Goal: Task Accomplishment & Management: Manage account settings

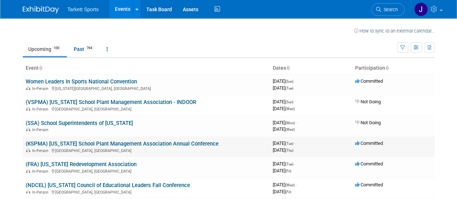
click at [128, 143] on link "(KSPMA) [US_STATE] School Plant Management Association Annual Conference" at bounding box center [122, 144] width 193 height 7
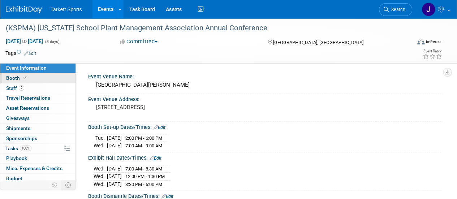
click at [14, 79] on span "Booth" at bounding box center [17, 78] width 22 height 6
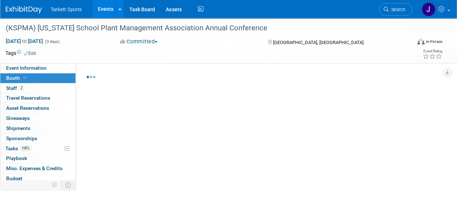
select select "FieldTurf, Indoor"
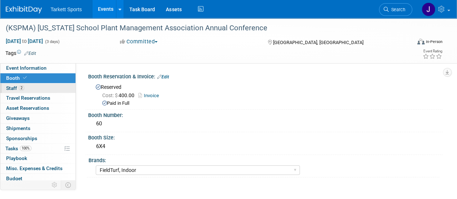
click at [14, 86] on span "Staff 2" at bounding box center [15, 88] width 18 height 6
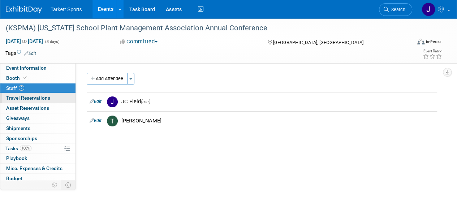
click at [17, 98] on span "Travel Reservations 0" at bounding box center [28, 98] width 44 height 6
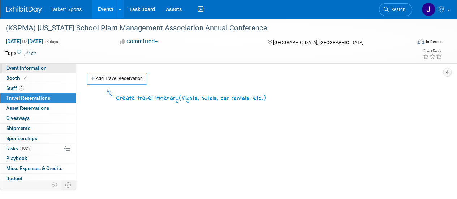
click at [30, 70] on span "Event Information" at bounding box center [26, 68] width 40 height 6
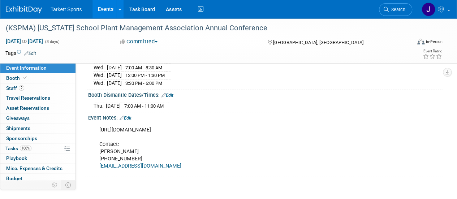
scroll to position [108, 0]
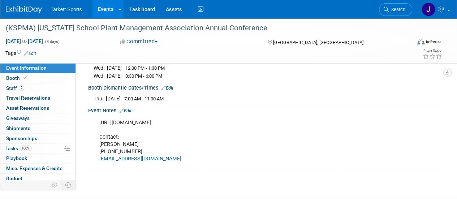
drag, startPoint x: 204, startPoint y: 120, endPoint x: 95, endPoint y: 116, distance: 108.6
click at [95, 116] on div "[URL][DOMAIN_NAME] Contact: [PERSON_NAME] [PHONE_NUMBER] [EMAIL_ADDRESS][DOMAIN…" at bounding box center [233, 141] width 278 height 51
copy div "[URL][DOMAIN_NAME]"
